Goal: Task Accomplishment & Management: Use online tool/utility

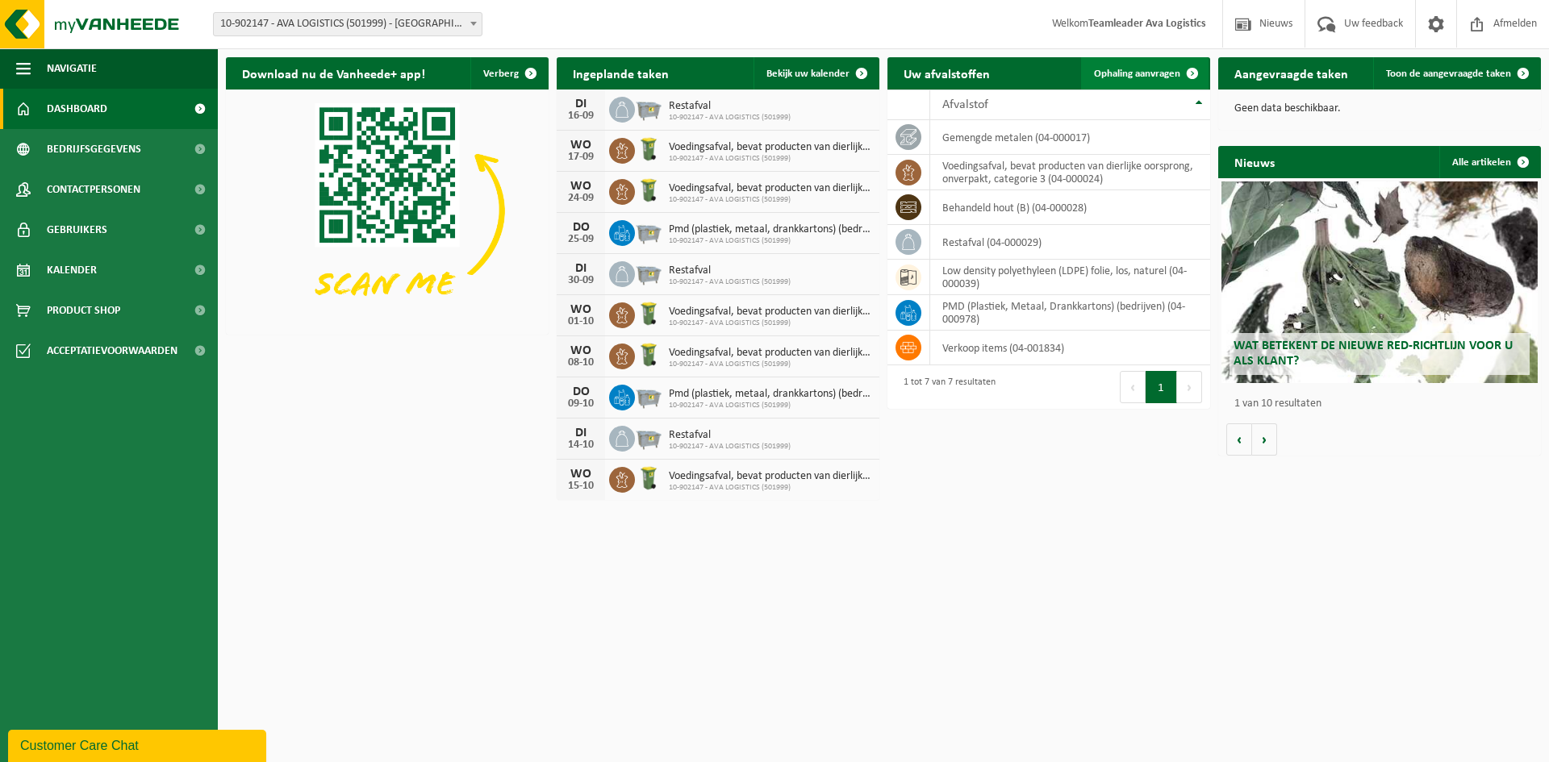
click at [1115, 77] on span "Ophaling aanvragen" at bounding box center [1137, 74] width 86 height 10
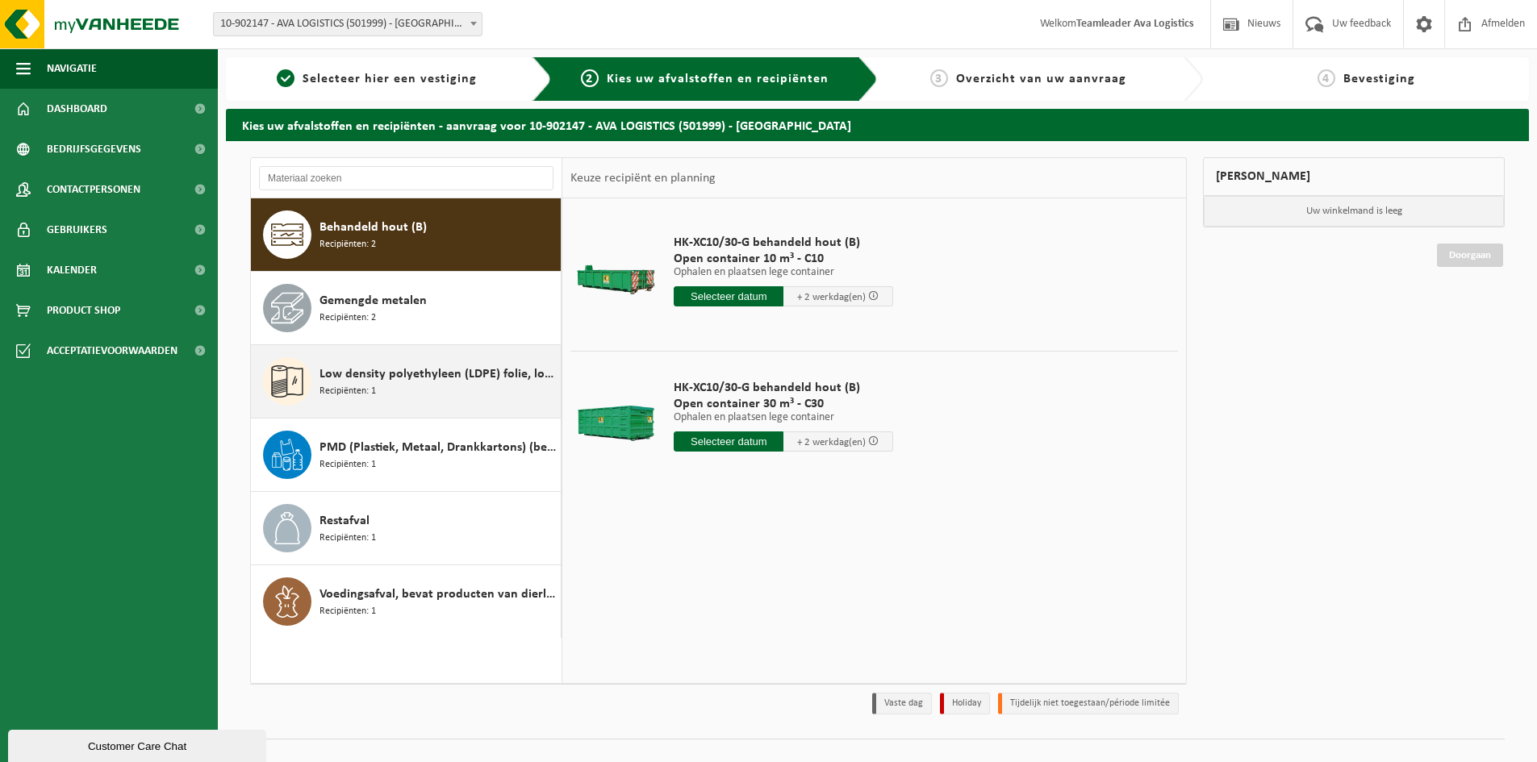
click at [422, 402] on div "Low density polyethyleen (LDPE) folie, los, naturel Recipiënten: 1" at bounding box center [438, 381] width 237 height 48
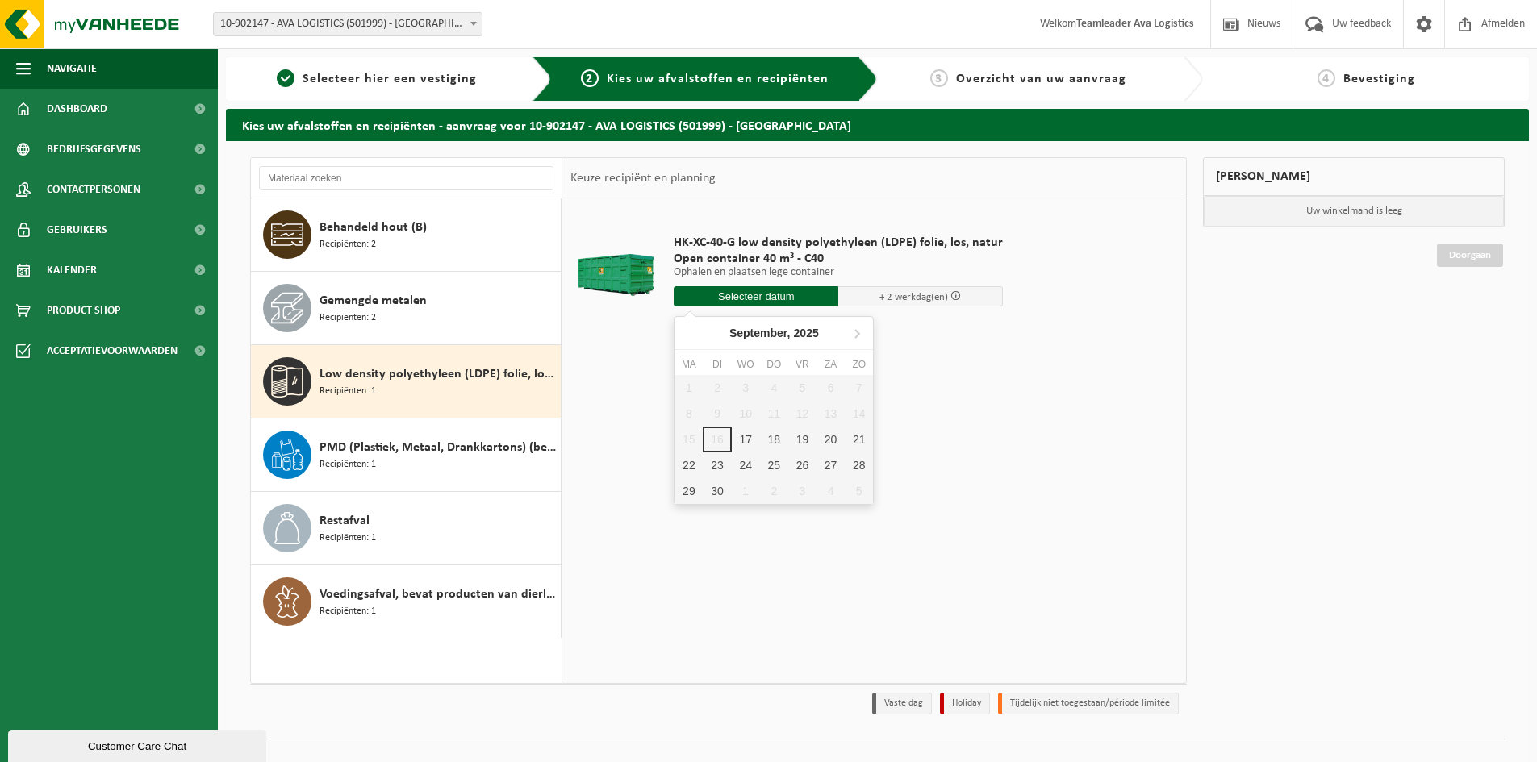
click at [754, 296] on input "text" at bounding box center [756, 296] width 165 height 20
click at [765, 440] on div "18" at bounding box center [774, 440] width 28 height 26
type input "Van 2025-09-18"
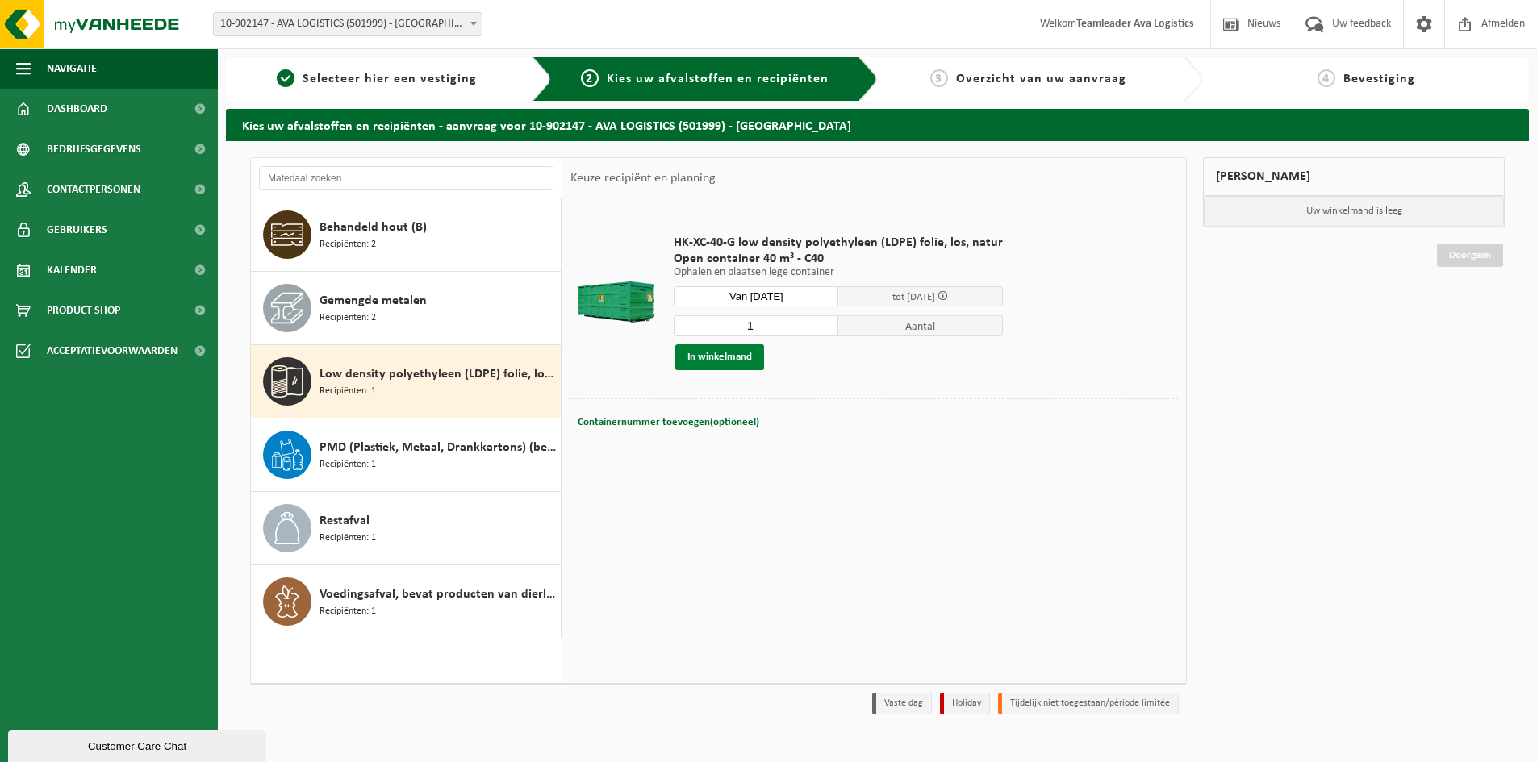
click at [733, 361] on button "In winkelmand" at bounding box center [719, 358] width 89 height 26
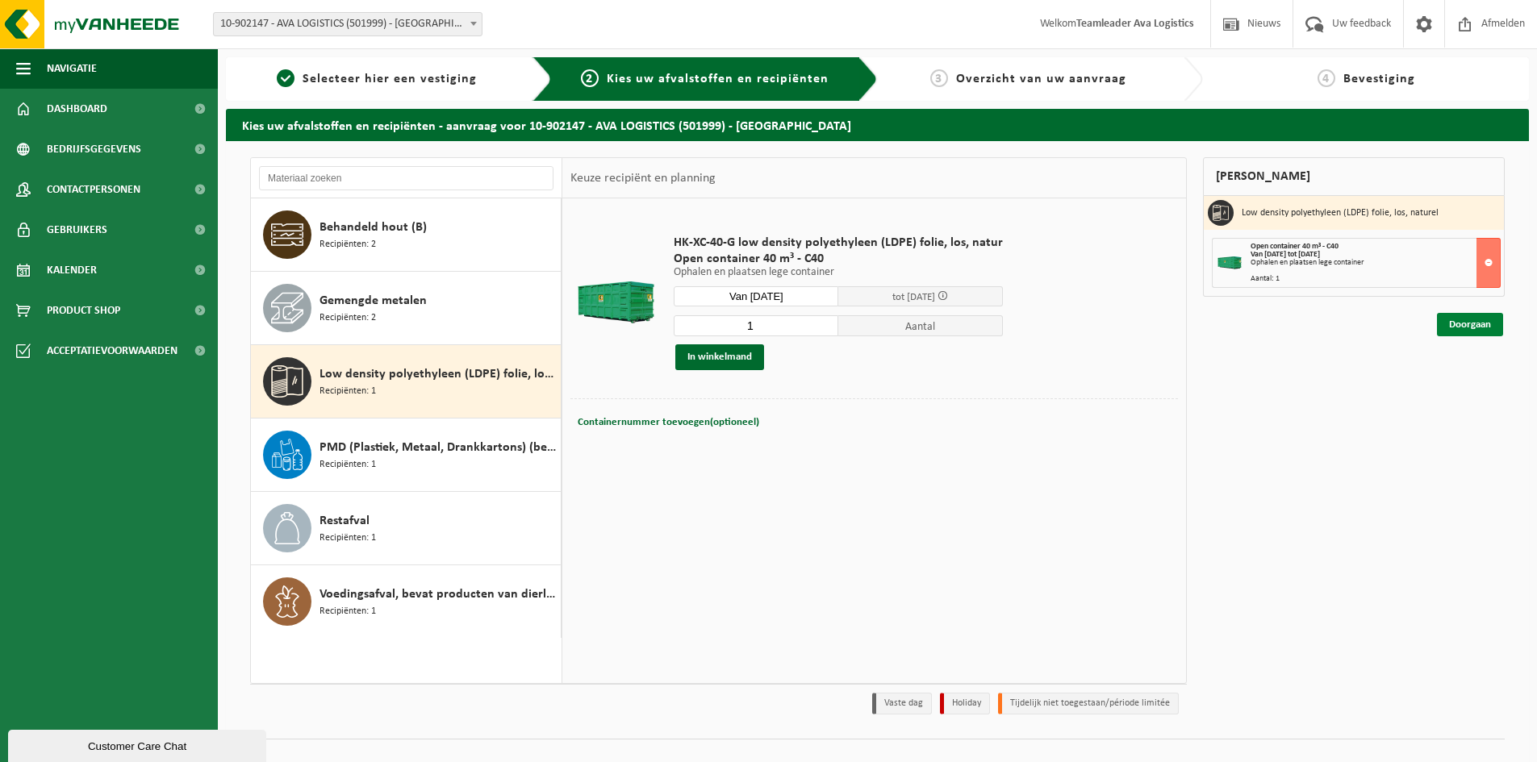
click at [1460, 324] on link "Doorgaan" at bounding box center [1470, 324] width 66 height 23
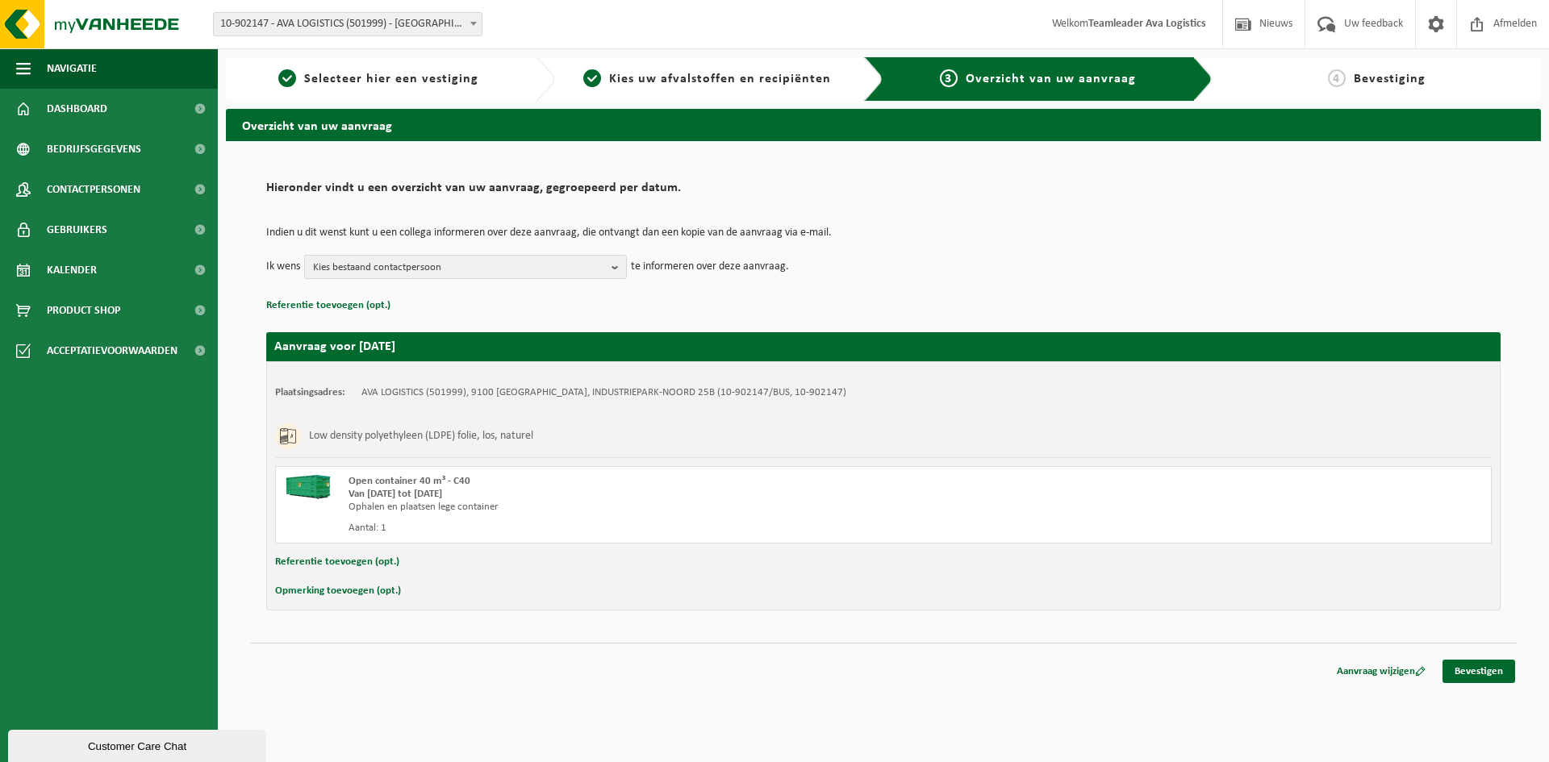
click at [438, 269] on span "Kies bestaand contactpersoon" at bounding box center [459, 268] width 292 height 24
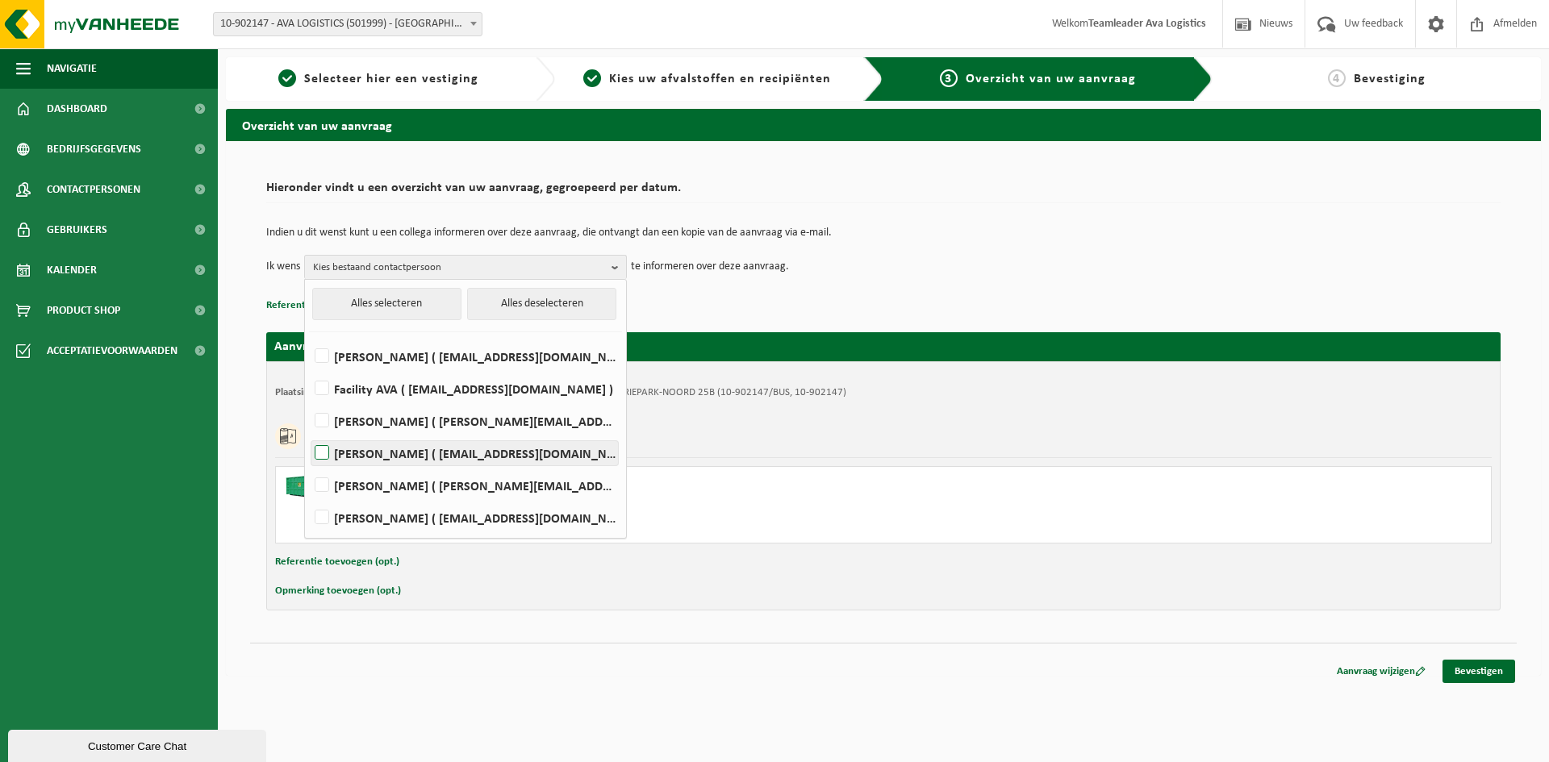
click at [324, 451] on label "Hille Halans ( hillehalans@ava.be )" at bounding box center [464, 453] width 307 height 24
click at [309, 433] on input "Hille Halans ( hillehalans@ava.be )" at bounding box center [308, 432] width 1 height 1
checkbox input "true"
click at [1037, 658] on div "Aanvraag wijzigen Bevestigen" at bounding box center [883, 651] width 1267 height 17
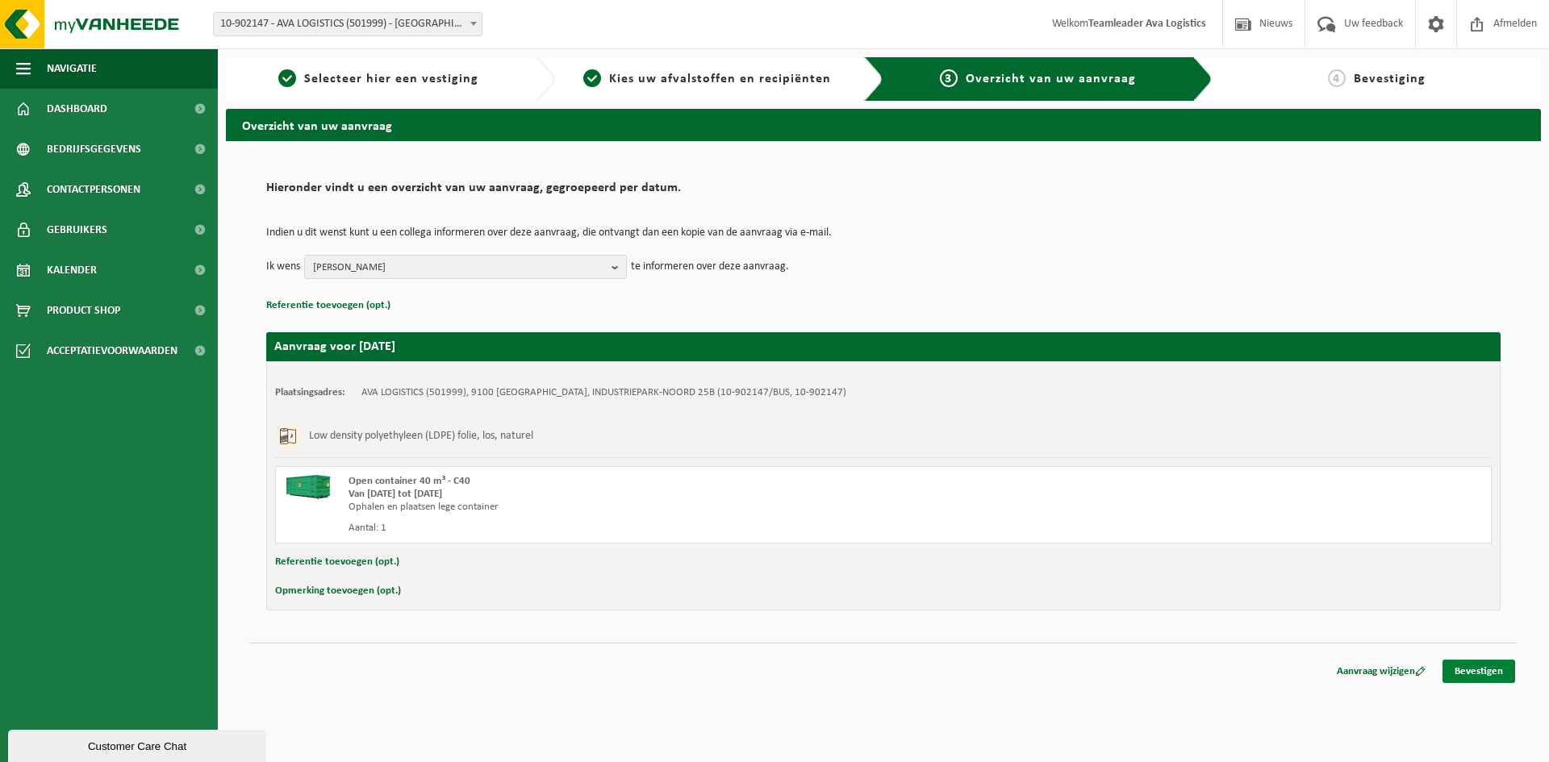
click at [1477, 673] on link "Bevestigen" at bounding box center [1479, 671] width 73 height 23
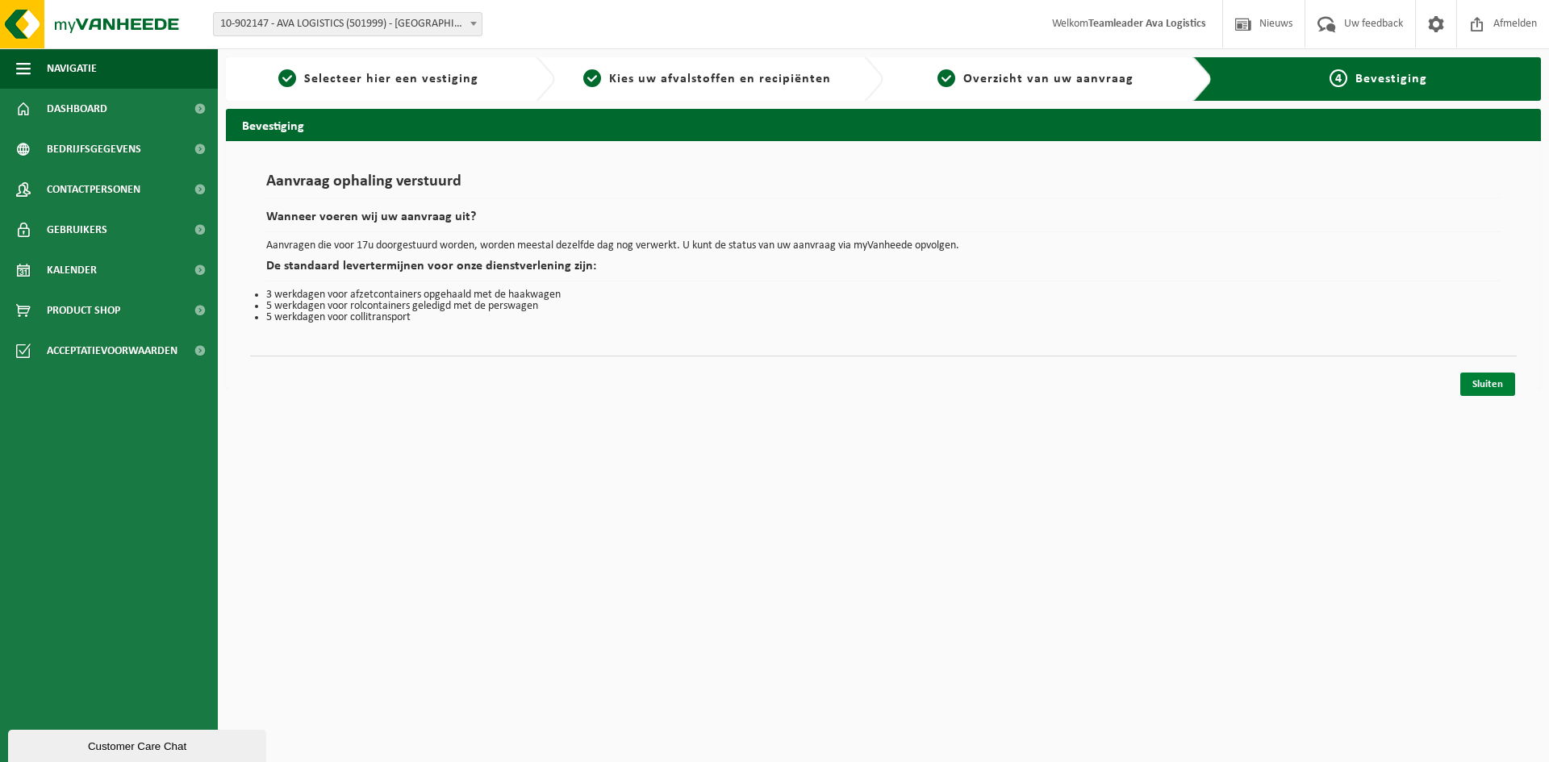
click at [1479, 375] on link "Sluiten" at bounding box center [1487, 384] width 55 height 23
